Goal: Task Accomplishment & Management: Use online tool/utility

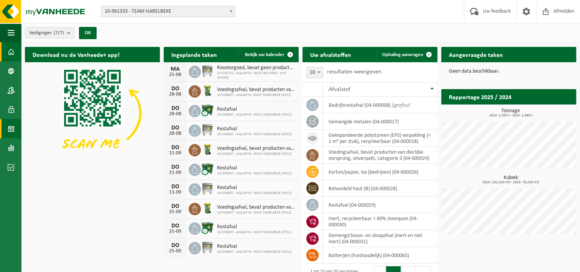
click at [10, 130] on span at bounding box center [11, 128] width 7 height 19
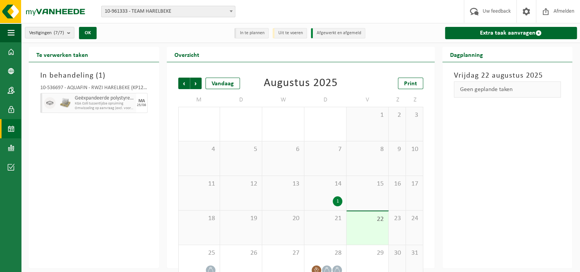
click at [327, 193] on div "14 1" at bounding box center [326, 193] width 42 height 34
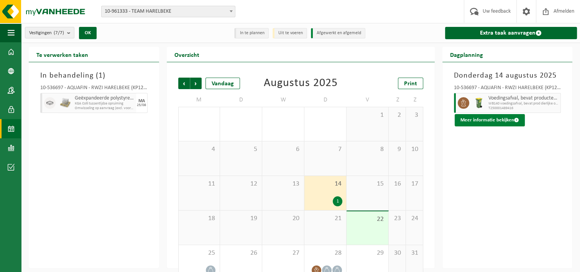
click at [493, 119] on button "Meer informatie bekijken" at bounding box center [490, 120] width 70 height 12
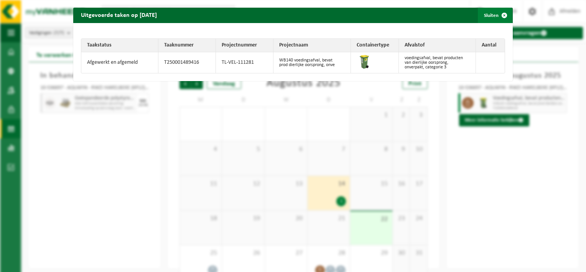
click at [501, 15] on span "button" at bounding box center [504, 15] width 15 height 15
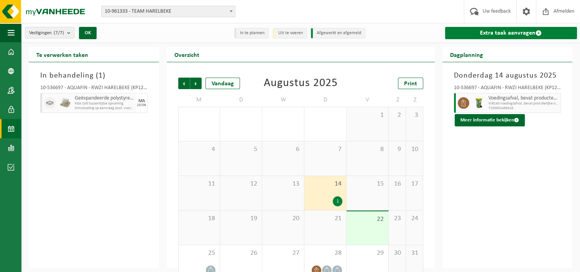
click at [494, 32] on link "Extra taak aanvragen" at bounding box center [511, 33] width 132 height 12
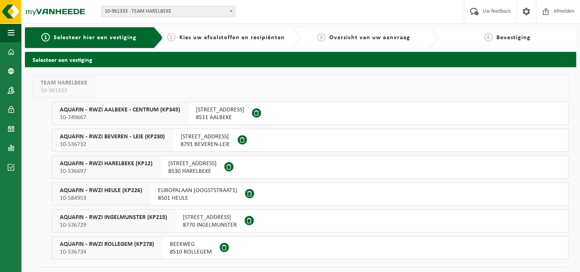
click at [185, 165] on span "KORTRIJKSESTEENWEG 308" at bounding box center [192, 164] width 48 height 8
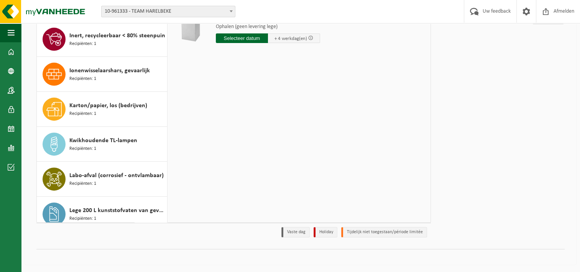
scroll to position [238, 0]
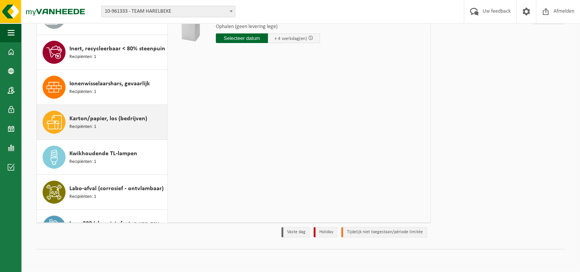
click at [86, 117] on span "Karton/papier, los (bedrijven)" at bounding box center [108, 118] width 78 height 9
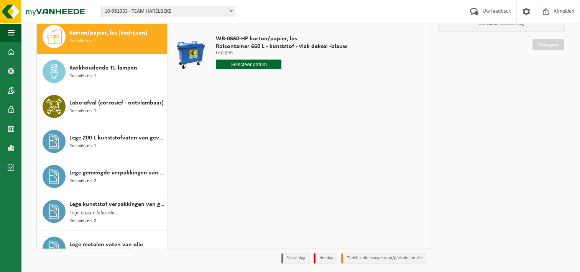
scroll to position [0, 0]
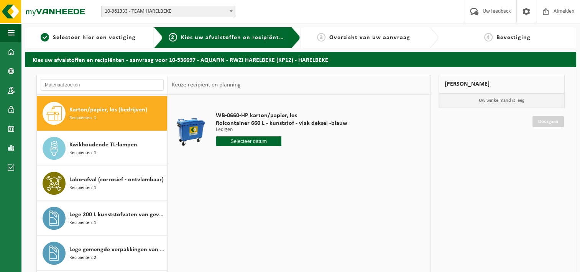
click at [235, 141] on input "text" at bounding box center [249, 141] width 66 height 10
click at [276, 234] on div "29" at bounding box center [276, 234] width 13 height 12
type input "Van 2025-08-29"
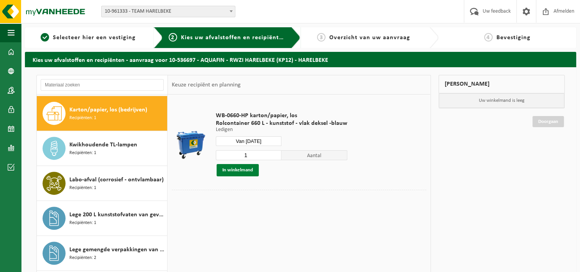
click at [226, 170] on button "In winkelmand" at bounding box center [238, 170] width 42 height 12
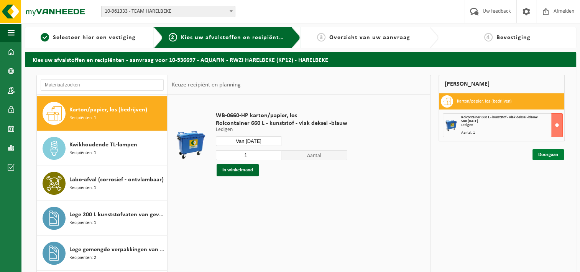
click at [547, 155] on link "Doorgaan" at bounding box center [548, 154] width 31 height 11
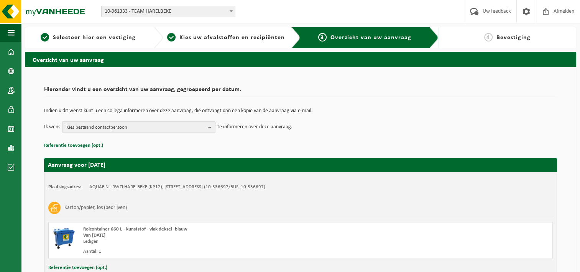
scroll to position [57, 0]
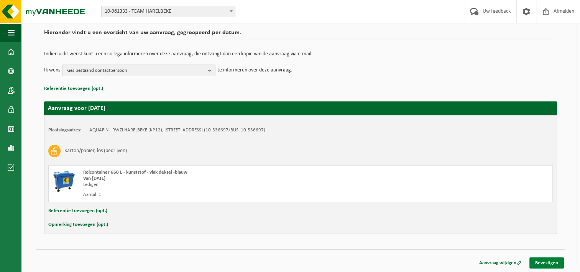
click at [541, 262] on link "Bevestigen" at bounding box center [547, 262] width 35 height 11
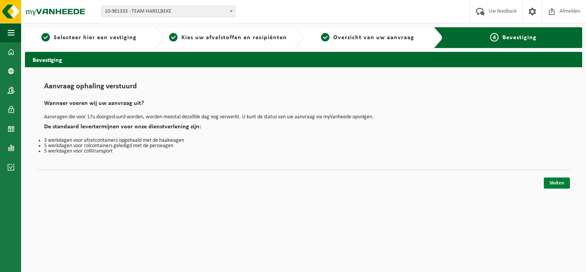
click at [556, 183] on link "Sluiten" at bounding box center [557, 182] width 26 height 11
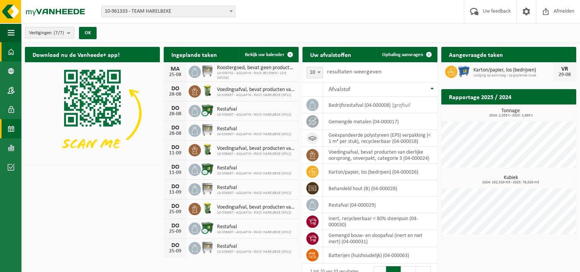
click at [11, 128] on span at bounding box center [11, 128] width 7 height 19
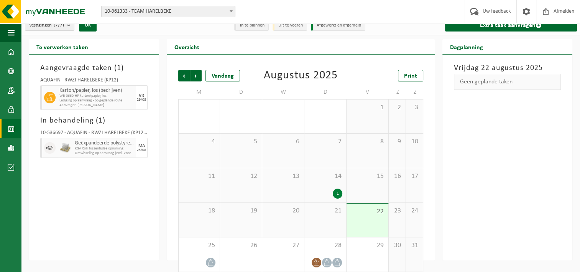
scroll to position [15, 0]
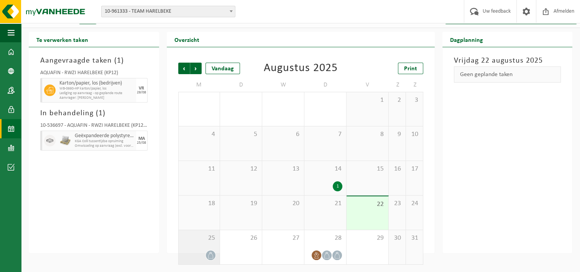
click at [209, 255] on icon at bounding box center [211, 255] width 7 height 7
